Goal: Task Accomplishment & Management: Manage account settings

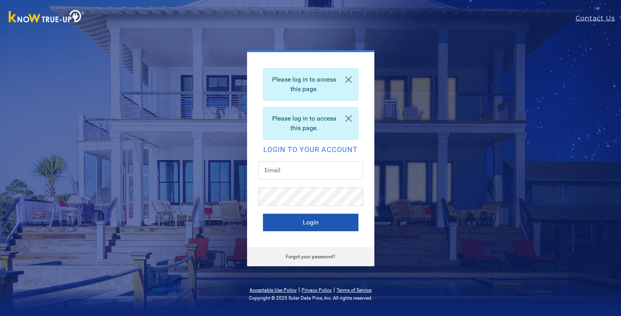
type input "[EMAIL_ADDRESS][DOMAIN_NAME]"
click at [280, 221] on button "Login" at bounding box center [310, 223] width 95 height 18
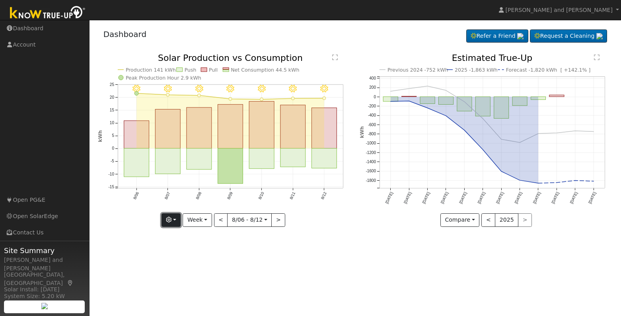
click at [171, 222] on icon "button" at bounding box center [169, 220] width 6 height 6
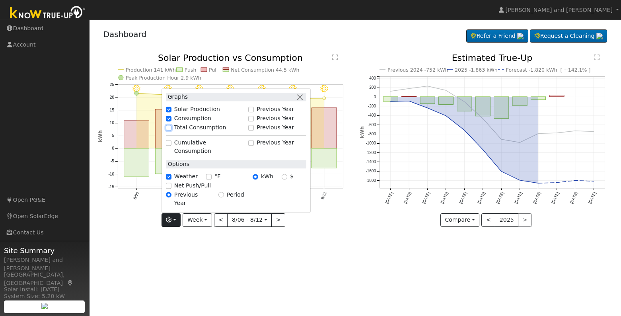
click at [171, 130] on input "Total Consumption" at bounding box center [169, 128] width 6 height 6
checkbox input "true"
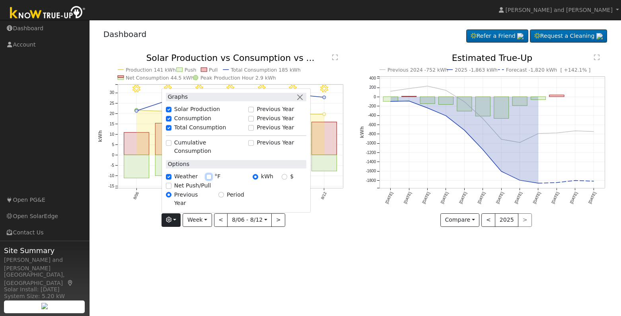
click at [210, 179] on input "°F" at bounding box center [209, 177] width 6 height 6
checkbox input "true"
click at [171, 189] on input "Net Push/Pull" at bounding box center [169, 186] width 6 height 6
checkbox input "true"
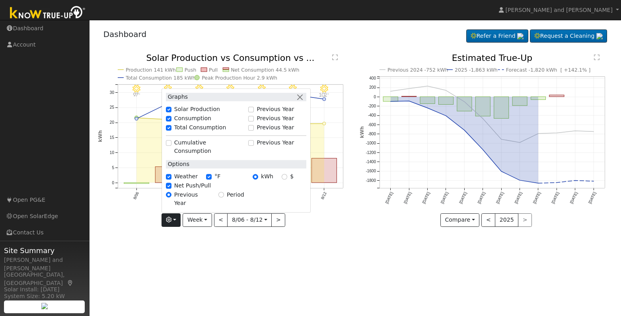
click at [289, 261] on div "User Profile First name Last name Email Email Notifications No Emails No Emails…" at bounding box center [356, 168] width 532 height 296
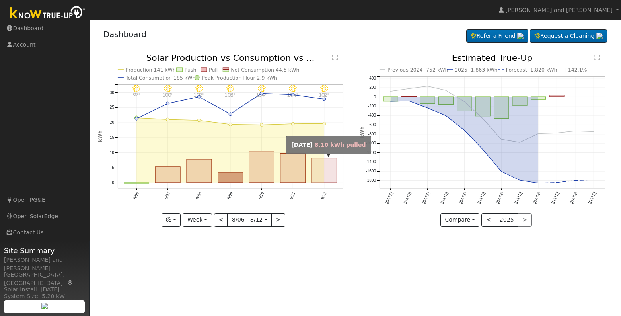
click at [319, 174] on rect "onclick=""" at bounding box center [324, 170] width 25 height 24
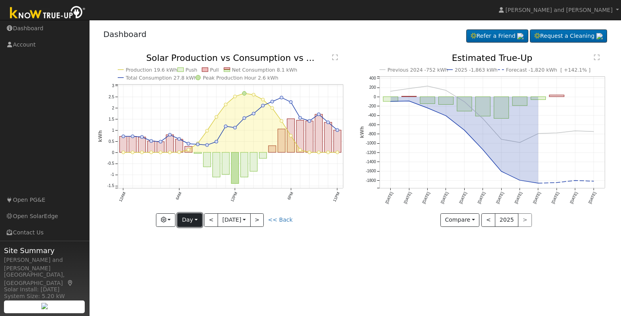
click at [198, 218] on button "Day" at bounding box center [189, 220] width 25 height 14
click at [200, 260] on link "Month" at bounding box center [205, 258] width 55 height 11
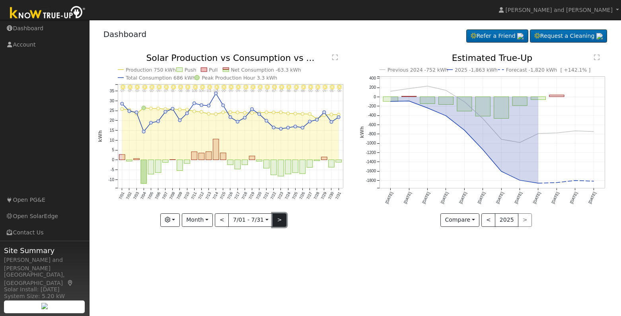
click at [275, 218] on button ">" at bounding box center [280, 220] width 14 height 14
type input "2025-08-01"
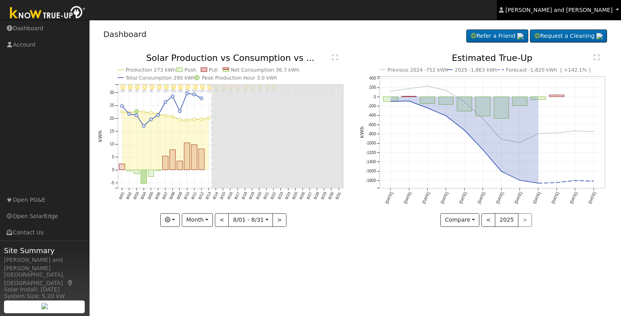
click at [602, 10] on span "Michael and Connie Harris" at bounding box center [559, 10] width 107 height 6
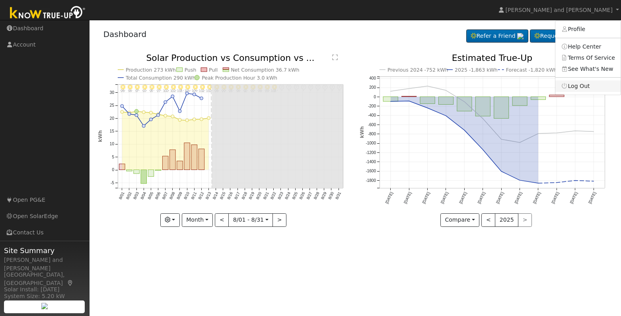
click at [582, 85] on link "Log Out" at bounding box center [587, 85] width 65 height 11
